Goal: Task Accomplishment & Management: Use online tool/utility

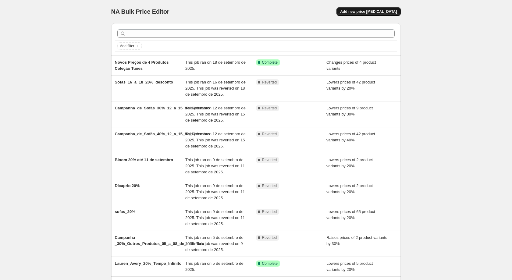
click at [371, 10] on span "Add new price [MEDICAL_DATA]" at bounding box center [368, 11] width 57 height 5
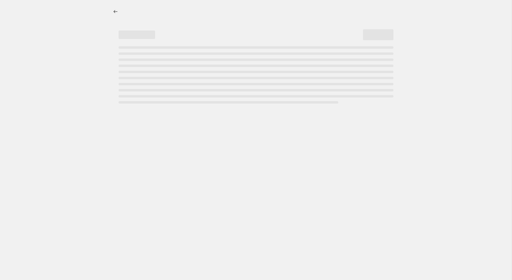
select select "percentage"
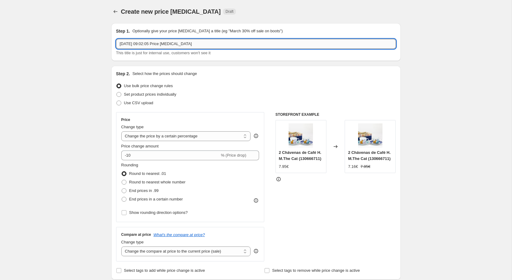
click at [224, 42] on input "[DATE] 09:02:05 Price [MEDICAL_DATA]" at bounding box center [256, 44] width 280 height 10
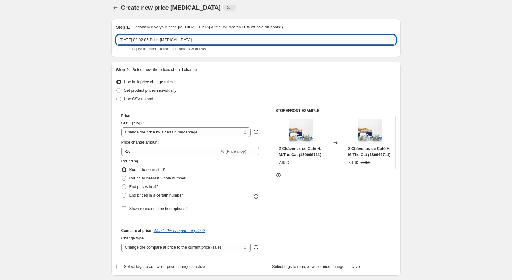
click at [224, 42] on input "19/09/2025, 09:02:05 Price change job" at bounding box center [256, 40] width 280 height 10
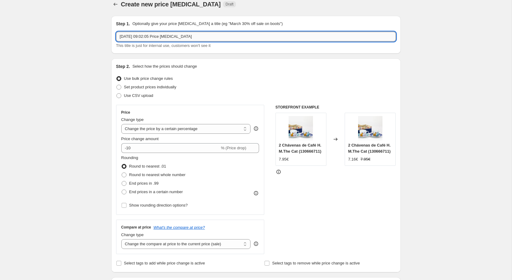
click at [219, 37] on input "19/09/2025, 09:02:05 Price change job" at bounding box center [256, 37] width 280 height 10
click at [219, 37] on input "19/09/2025, 09:02:05 Price change job" at bounding box center [256, 36] width 280 height 10
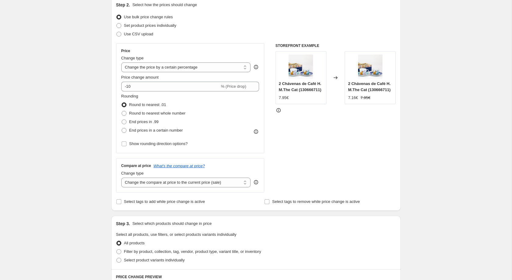
scroll to position [73, 0]
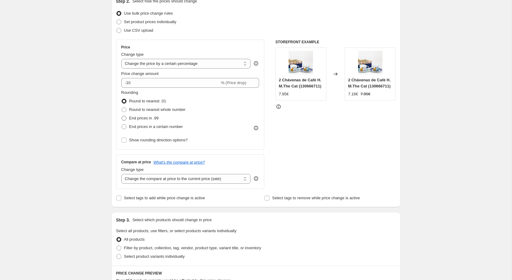
type input "40% 19 a 22"
click at [148, 119] on span "End prices in .99" at bounding box center [144, 118] width 30 height 5
click at [122, 116] on input "End prices in .99" at bounding box center [122, 116] width 0 height 0
radio input "true"
click at [149, 126] on span "End prices in a certain number" at bounding box center [156, 126] width 54 height 5
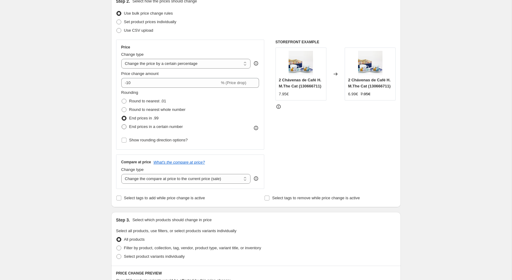
click at [122, 125] on input "End prices in a certain number" at bounding box center [122, 124] width 0 height 0
radio input "true"
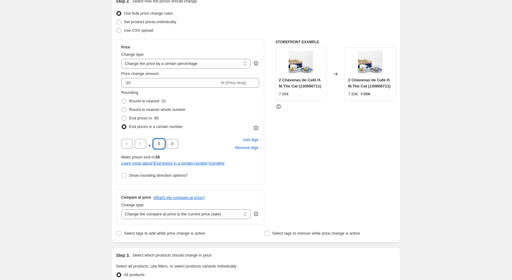
drag, startPoint x: 161, startPoint y: 144, endPoint x: 156, endPoint y: 146, distance: 5.6
click at [156, 146] on input "5" at bounding box center [159, 144] width 12 height 10
type input "4"
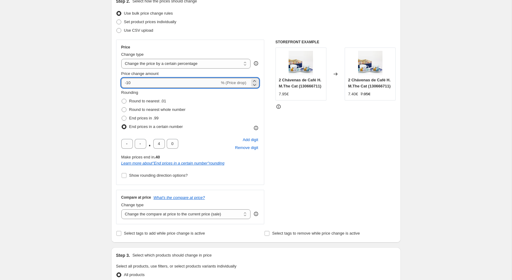
click at [152, 80] on input "-10" at bounding box center [170, 83] width 98 height 10
type input "-1"
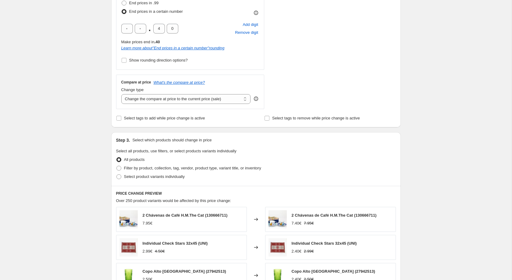
scroll to position [245, 0]
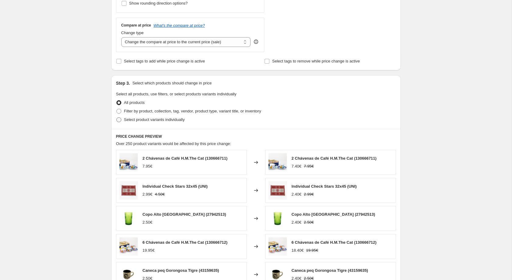
type input "-41"
click at [165, 122] on span "Select product variants individually" at bounding box center [154, 119] width 61 height 5
click at [117, 118] on input "Select product variants individually" at bounding box center [116, 117] width 0 height 0
radio input "true"
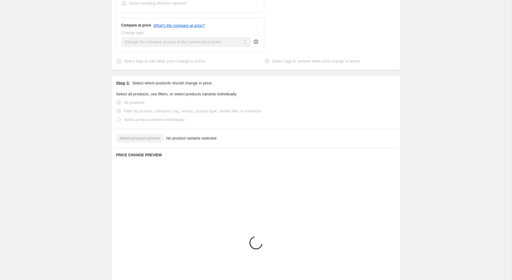
scroll to position [233, 0]
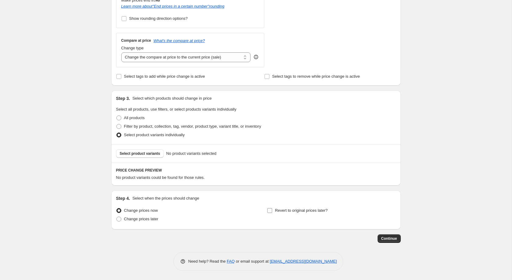
click at [268, 213] on span at bounding box center [269, 210] width 5 height 5
click at [268, 213] on input "Revert to original prices later?" at bounding box center [269, 210] width 5 height 5
checkbox input "true"
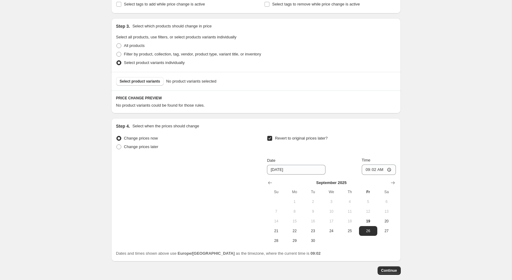
scroll to position [317, 0]
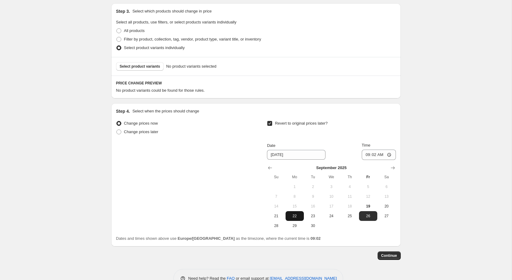
click at [295, 221] on button "22" at bounding box center [294, 216] width 18 height 10
type input "9/22/2025"
click at [374, 156] on input "09:02" at bounding box center [379, 155] width 34 height 10
type input "23:59"
click at [151, 68] on span "Select product variants" at bounding box center [140, 66] width 41 height 5
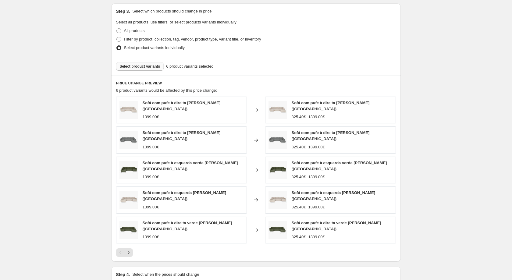
click at [140, 69] on span "Select product variants" at bounding box center [140, 66] width 41 height 5
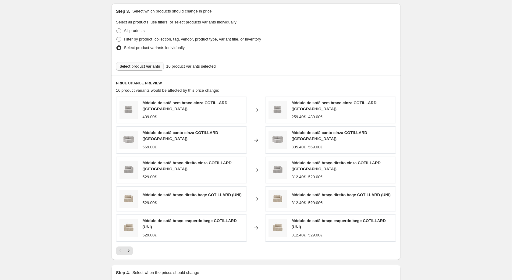
click at [150, 68] on span "Select product variants" at bounding box center [140, 66] width 41 height 5
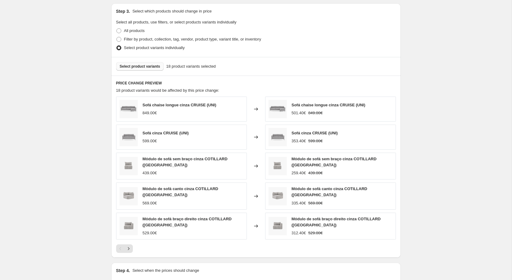
click at [147, 67] on button "Select product variants" at bounding box center [140, 66] width 48 height 9
click at [154, 69] on span "Select product variants" at bounding box center [140, 66] width 41 height 5
click at [151, 76] on div "Select product variants 27 product variants selected" at bounding box center [255, 66] width 289 height 19
click at [149, 69] on span "Select product variants" at bounding box center [140, 66] width 41 height 5
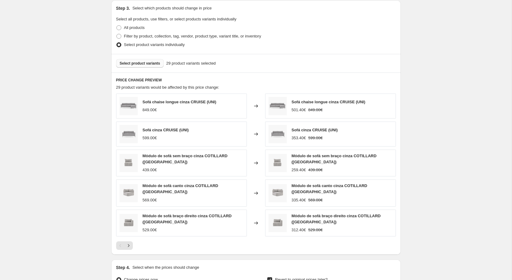
scroll to position [320, 0]
click at [149, 65] on span "Select product variants" at bounding box center [140, 62] width 41 height 5
click at [148, 64] on span "Select product variants" at bounding box center [140, 62] width 41 height 5
click at [153, 65] on span "Select product variants" at bounding box center [140, 62] width 41 height 5
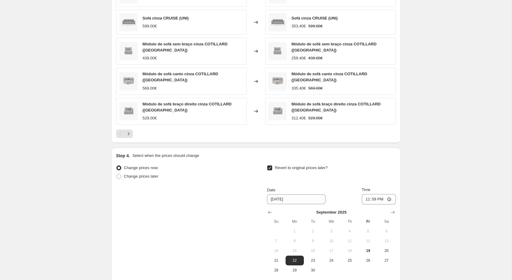
scroll to position [491, 0]
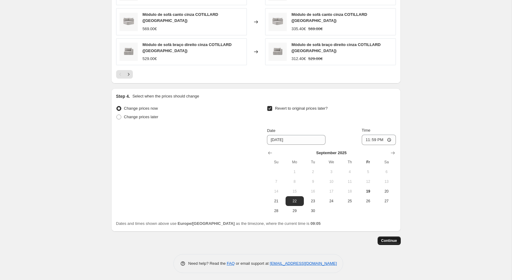
click at [397, 238] on button "Continue" at bounding box center [389, 240] width 23 height 9
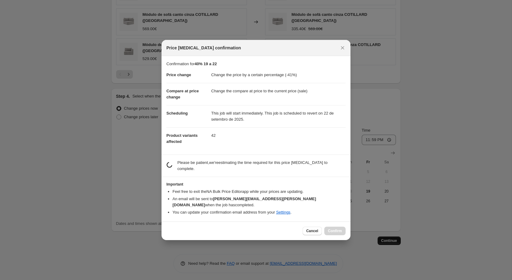
scroll to position [0, 0]
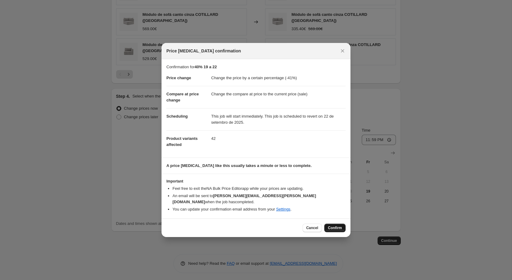
click at [338, 224] on button "Confirm" at bounding box center [334, 228] width 21 height 9
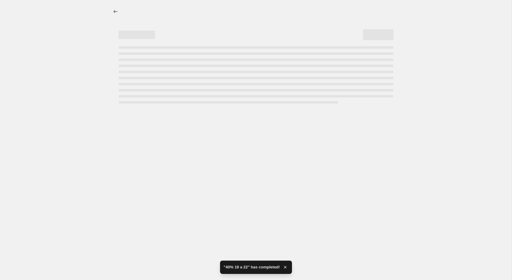
select select "percentage"
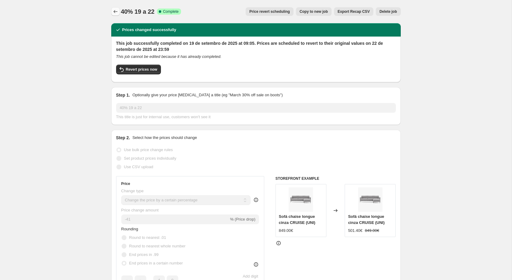
click at [116, 15] on button "Price change jobs" at bounding box center [115, 11] width 9 height 9
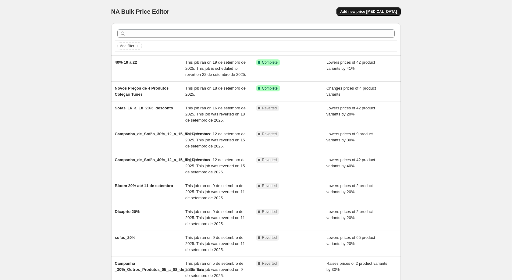
click at [397, 11] on button "Add new price change job" at bounding box center [368, 11] width 64 height 9
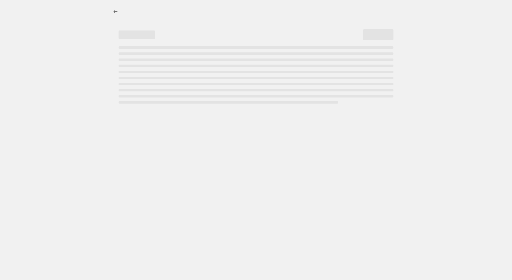
select select "percentage"
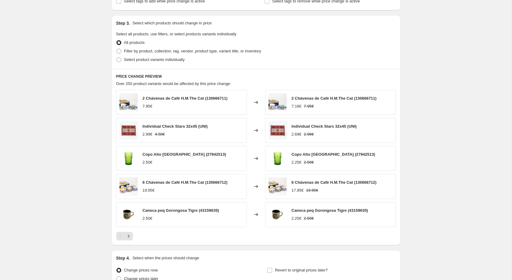
scroll to position [309, 0]
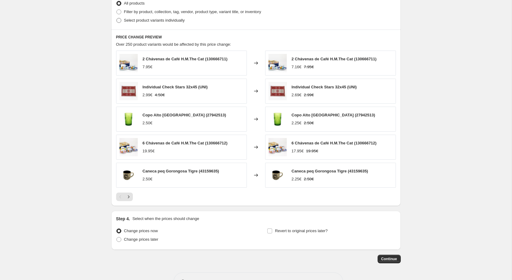
click at [138, 23] on span "Select product variants individually" at bounding box center [154, 20] width 61 height 5
click at [117, 18] on input "Select product variants individually" at bounding box center [116, 18] width 0 height 0
radio input "true"
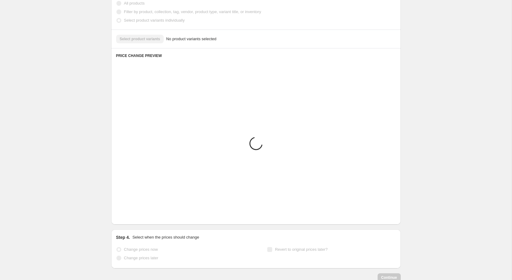
scroll to position [198, 0]
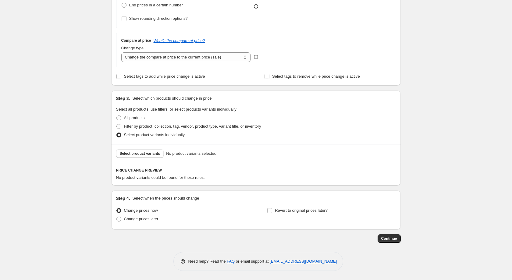
click at [147, 158] on div "Select product variants No product variants selected" at bounding box center [255, 153] width 289 height 19
click at [148, 155] on span "Select product variants" at bounding box center [140, 153] width 41 height 5
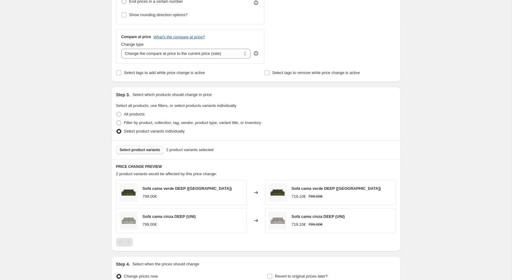
click at [145, 151] on button "Select product variants" at bounding box center [140, 150] width 48 height 9
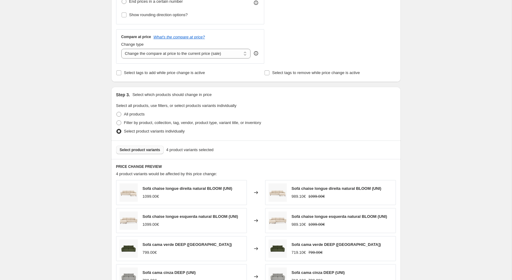
click at [142, 152] on span "Select product variants" at bounding box center [140, 149] width 41 height 5
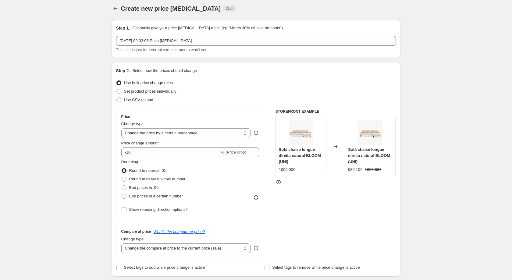
scroll to position [0, 0]
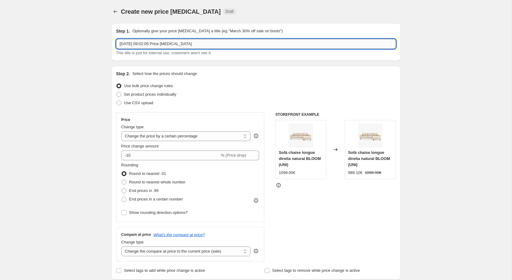
click at [217, 41] on input "19/09/2025, 09:02:05 Price change job" at bounding box center [256, 44] width 280 height 10
type input "30% 19 a 22"
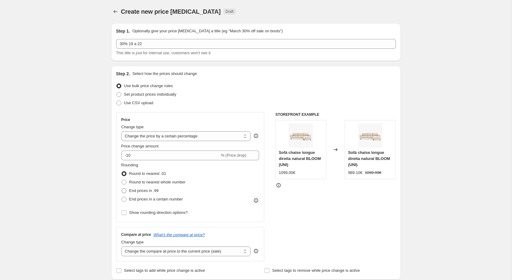
click at [138, 191] on span "End prices in .99" at bounding box center [144, 190] width 30 height 5
click at [122, 189] on input "End prices in .99" at bounding box center [122, 188] width 0 height 0
radio input "true"
click at [180, 201] on span "End prices in a certain number" at bounding box center [156, 199] width 54 height 5
click at [122, 197] on input "End prices in a certain number" at bounding box center [122, 197] width 0 height 0
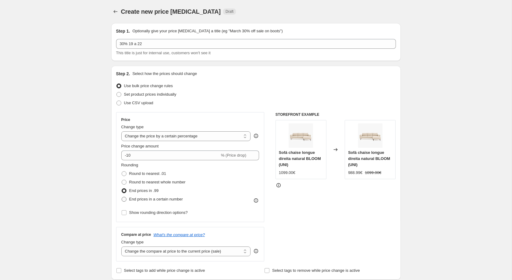
radio input "true"
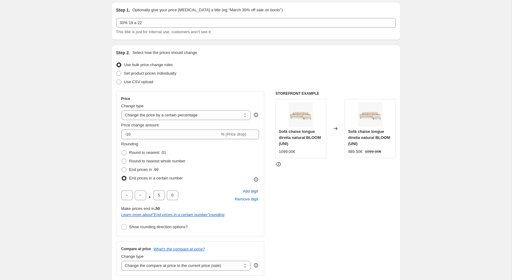
scroll to position [26, 0]
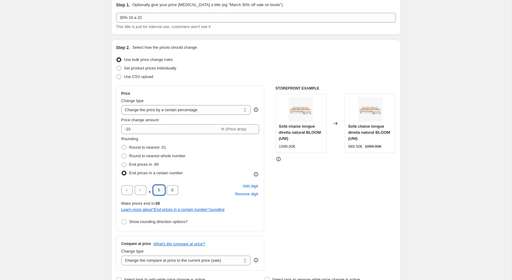
drag, startPoint x: 162, startPoint y: 192, endPoint x: 157, endPoint y: 192, distance: 5.5
click at [157, 192] on input "5" at bounding box center [159, 190] width 12 height 10
type input "3"
click at [169, 126] on input "-10" at bounding box center [170, 129] width 98 height 10
type input "-1"
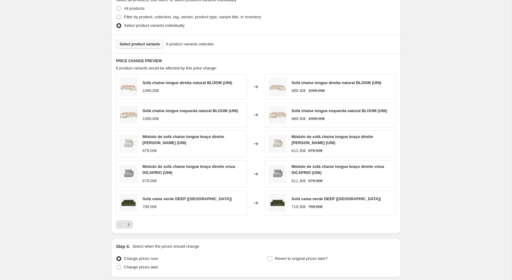
scroll to position [391, 0]
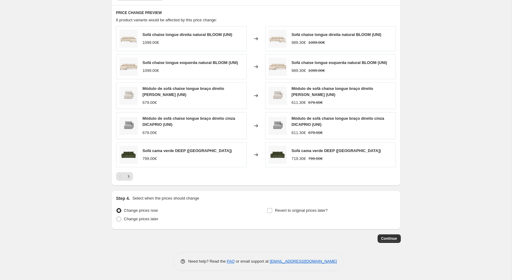
type input "-30"
click at [287, 215] on div "Revert to original prices later?" at bounding box center [331, 215] width 129 height 18
click at [277, 211] on span "Revert to original prices later?" at bounding box center [301, 210] width 53 height 5
click at [272, 211] on input "Revert to original prices later?" at bounding box center [269, 210] width 5 height 5
checkbox input "true"
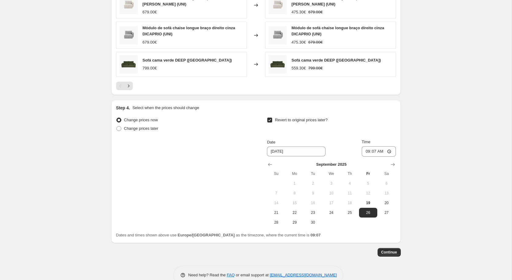
scroll to position [482, 0]
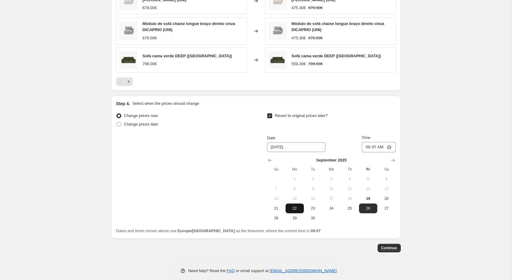
click at [298, 213] on button "22" at bounding box center [294, 209] width 18 height 10
type input "9/22/2025"
click at [368, 152] on input "09:07" at bounding box center [379, 147] width 34 height 10
type input "23:04"
type input "23:59"
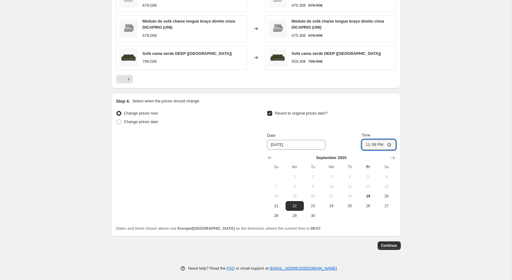
scroll to position [485, 0]
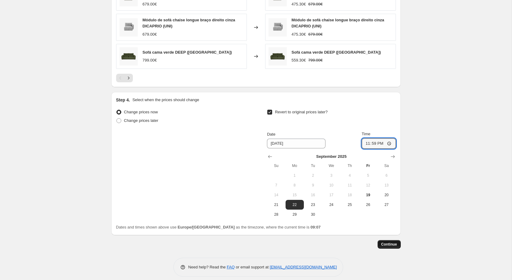
click at [386, 247] on span "Continue" at bounding box center [389, 244] width 16 height 5
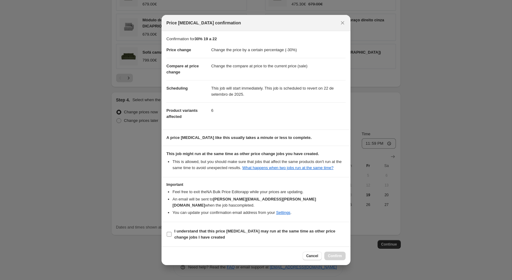
click at [258, 232] on span "I understand that this price change job may run at the same time as other price…" at bounding box center [259, 234] width 171 height 12
click at [172, 232] on input "I understand that this price change job may run at the same time as other price…" at bounding box center [169, 234] width 5 height 5
checkbox input "true"
click at [347, 253] on div "Cancel Confirm" at bounding box center [255, 255] width 189 height 19
click at [342, 254] on span "Confirm" at bounding box center [335, 256] width 14 height 5
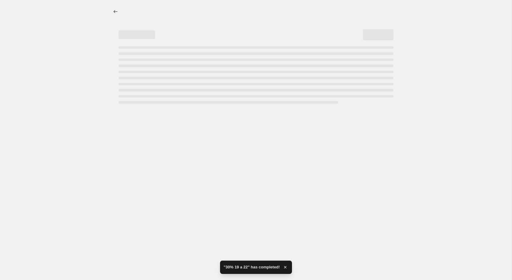
select select "percentage"
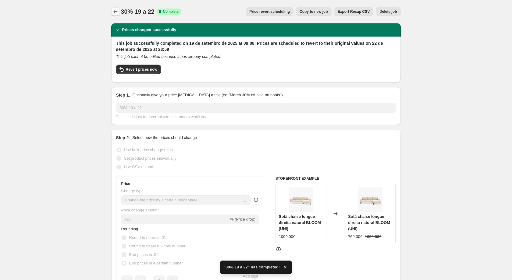
click at [114, 12] on icon "Price change jobs" at bounding box center [115, 11] width 4 height 3
